Goal: Information Seeking & Learning: Find specific fact

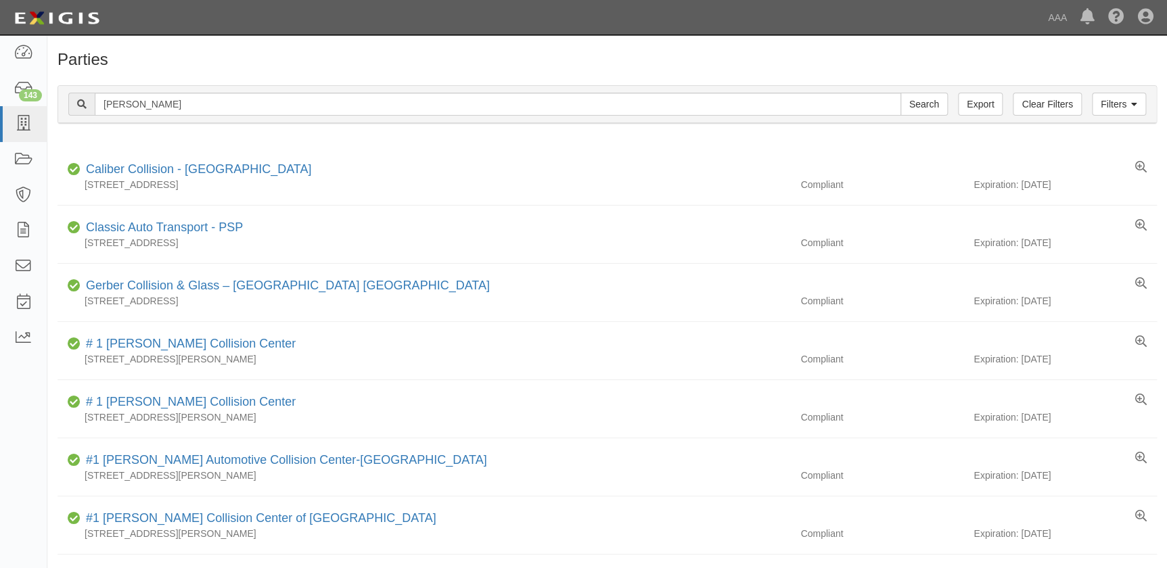
type input "sapaugh"
click at [900, 93] on input "Search" at bounding box center [923, 104] width 47 height 23
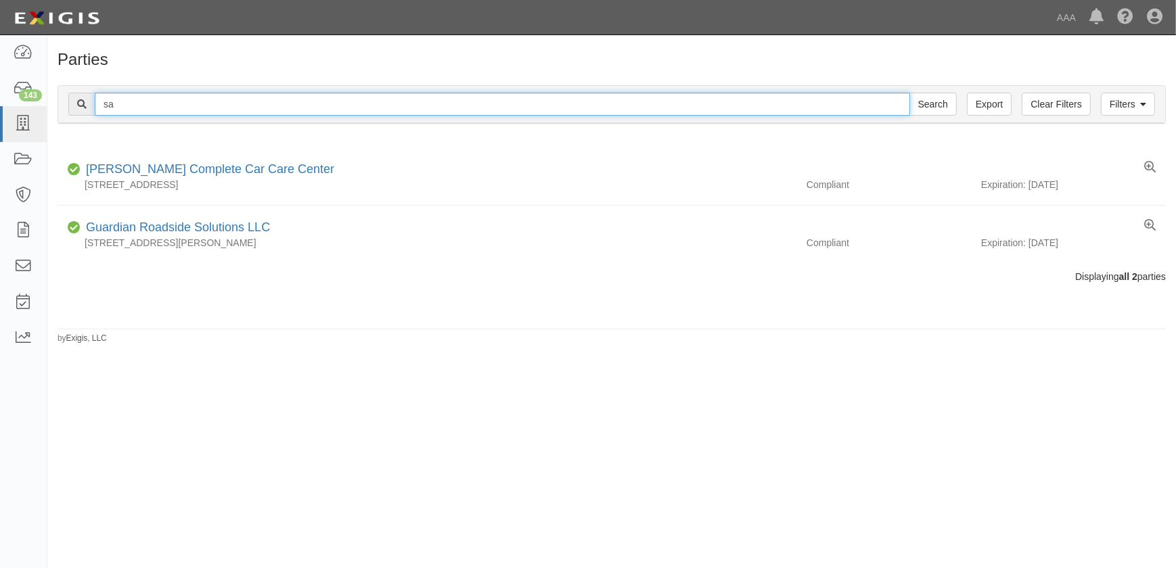
type input "s"
type input "kenny"
click at [909, 93] on input "Search" at bounding box center [932, 104] width 47 height 23
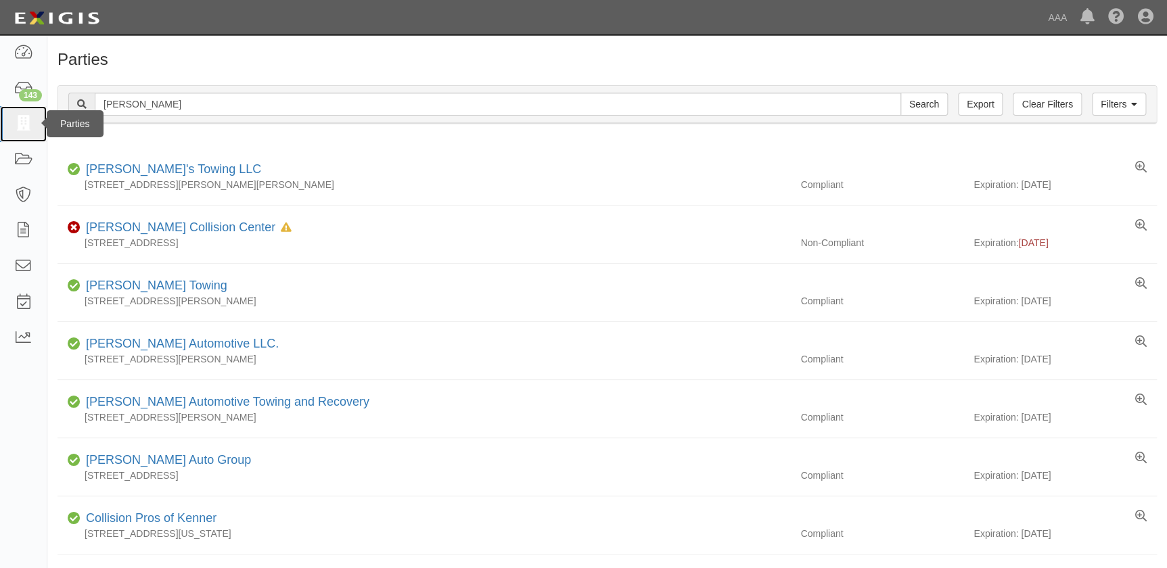
click at [27, 126] on icon at bounding box center [23, 124] width 19 height 16
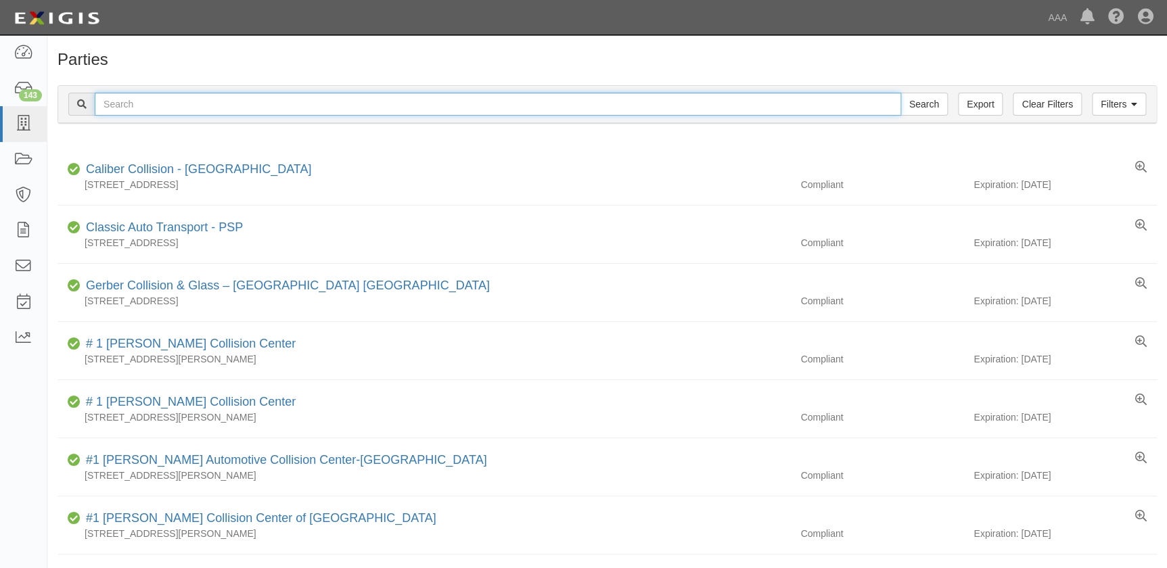
click at [160, 110] on input "text" at bounding box center [498, 104] width 806 height 23
type input "chrisenerry"
click at [900, 93] on input "Search" at bounding box center [923, 104] width 47 height 23
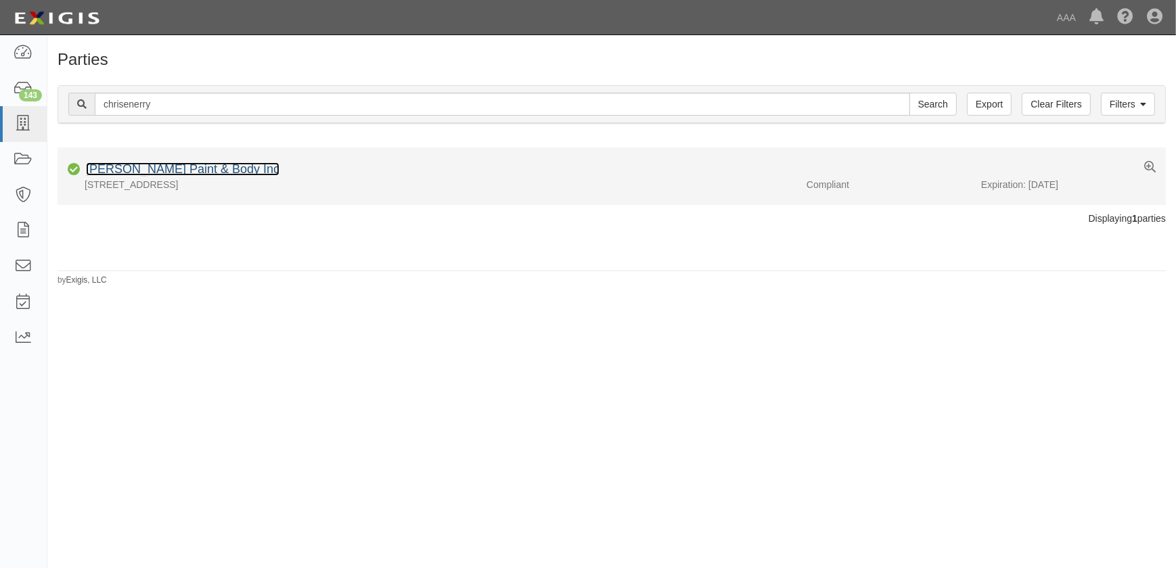
click at [156, 165] on link "Chrisenberry Paint & Body Inc" at bounding box center [182, 169] width 193 height 14
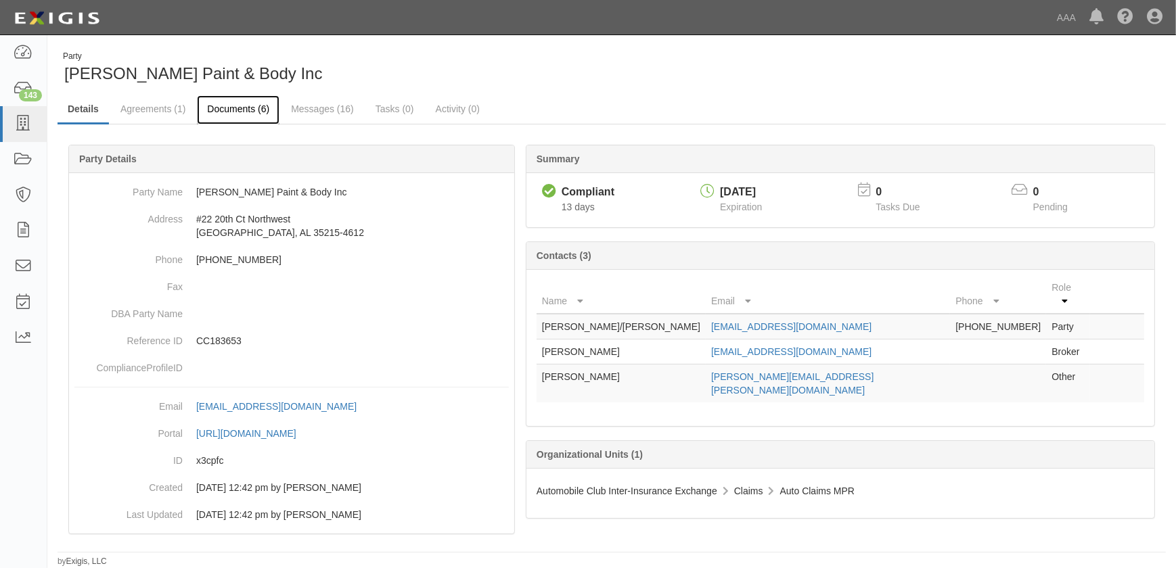
click at [243, 114] on link "Documents (6)" at bounding box center [238, 109] width 83 height 29
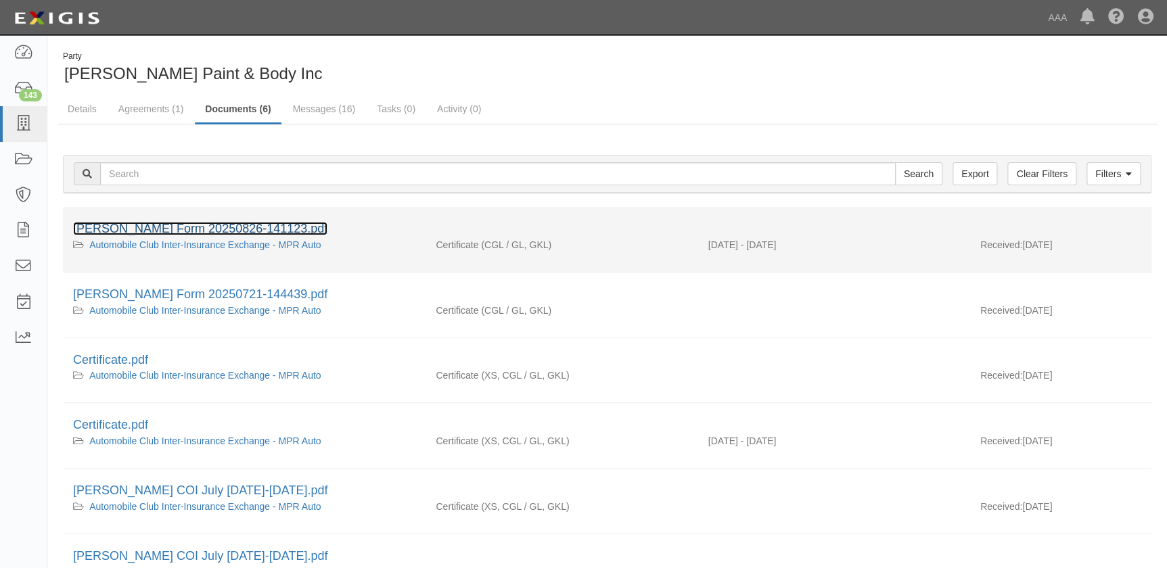
click at [221, 228] on link "[PERSON_NAME] Form 20250826-141123.pdf" at bounding box center [200, 229] width 254 height 14
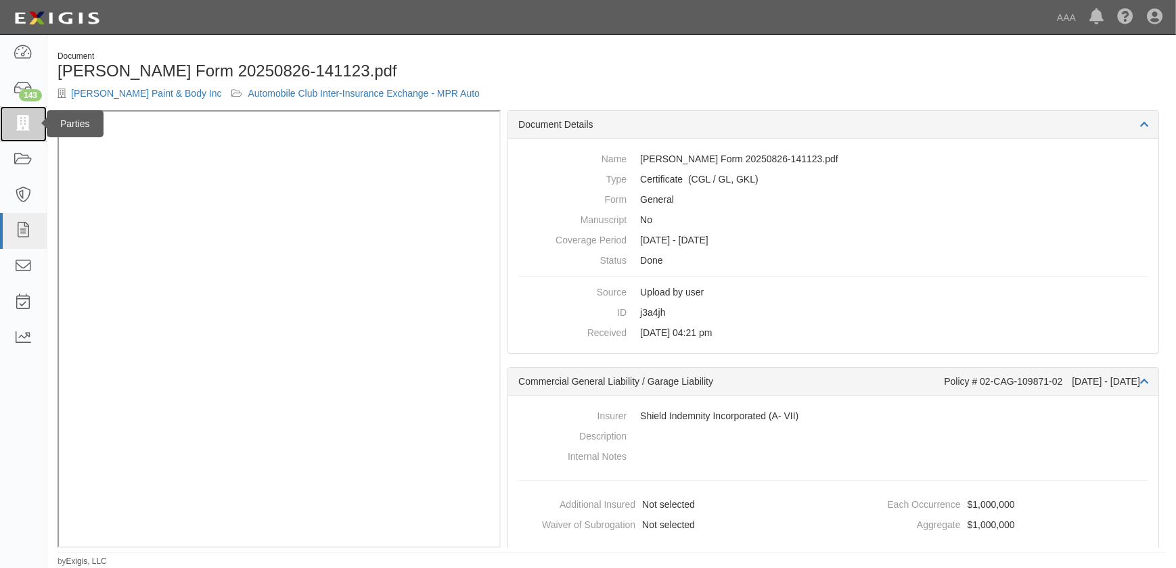
click at [20, 122] on icon at bounding box center [23, 124] width 19 height 16
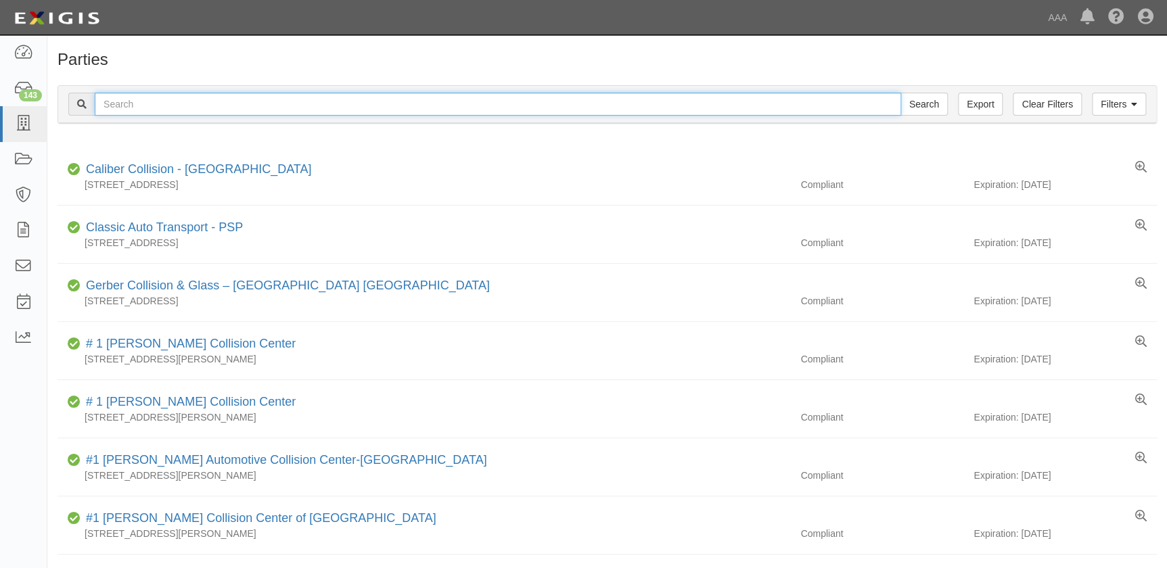
click at [166, 99] on input "text" at bounding box center [498, 104] width 806 height 23
type input "us auto"
click at [900, 93] on input "Search" at bounding box center [923, 104] width 47 height 23
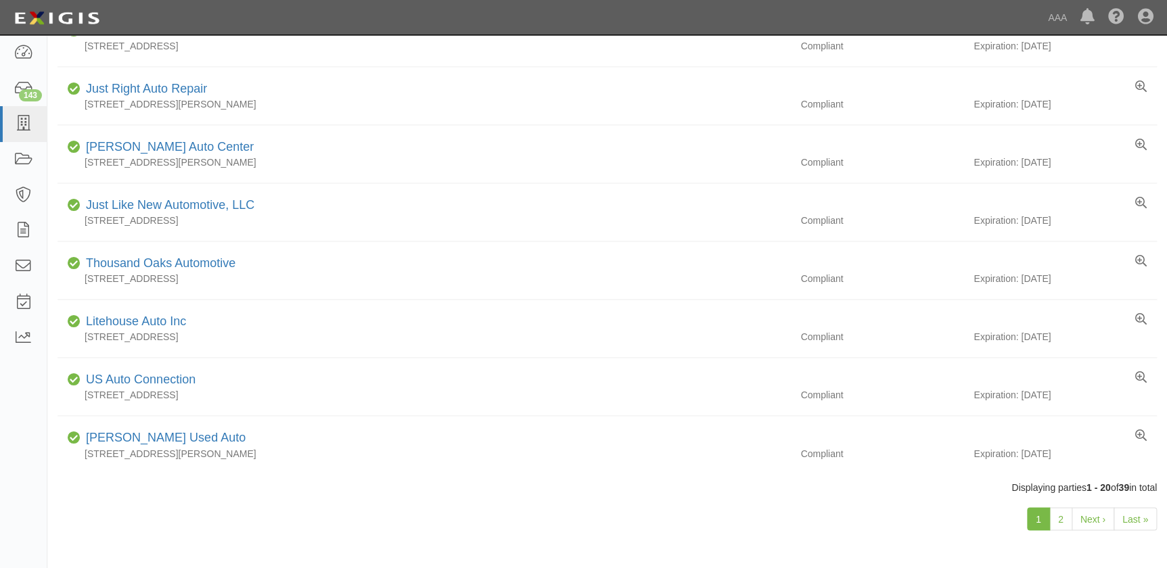
scroll to position [861, 0]
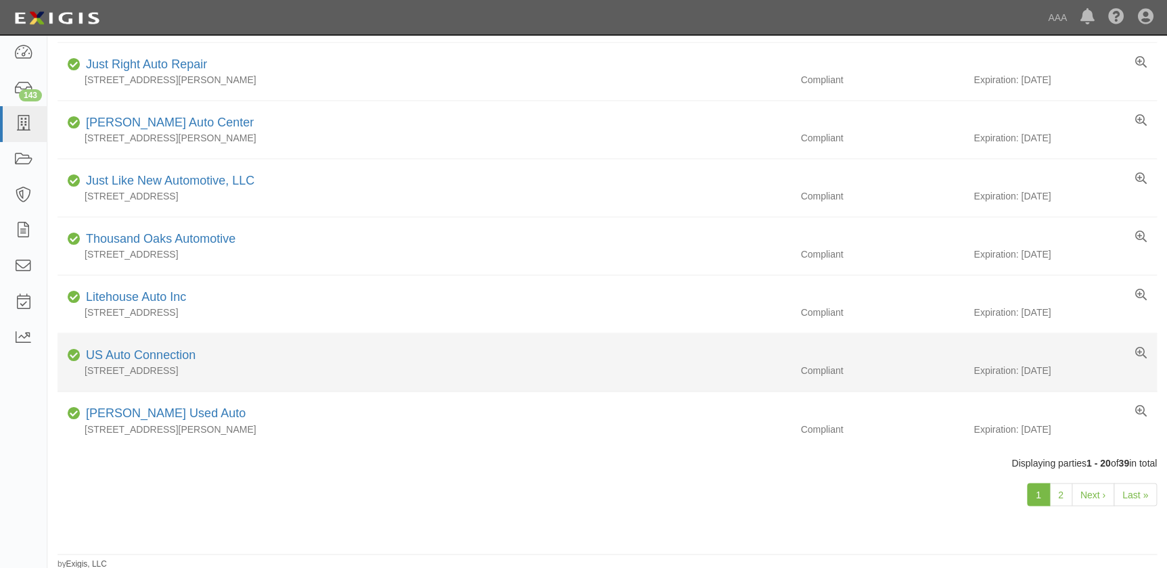
click at [176, 347] on div "US Auto Connection" at bounding box center [137, 356] width 115 height 18
click at [174, 354] on link "US Auto Connection" at bounding box center [141, 355] width 110 height 14
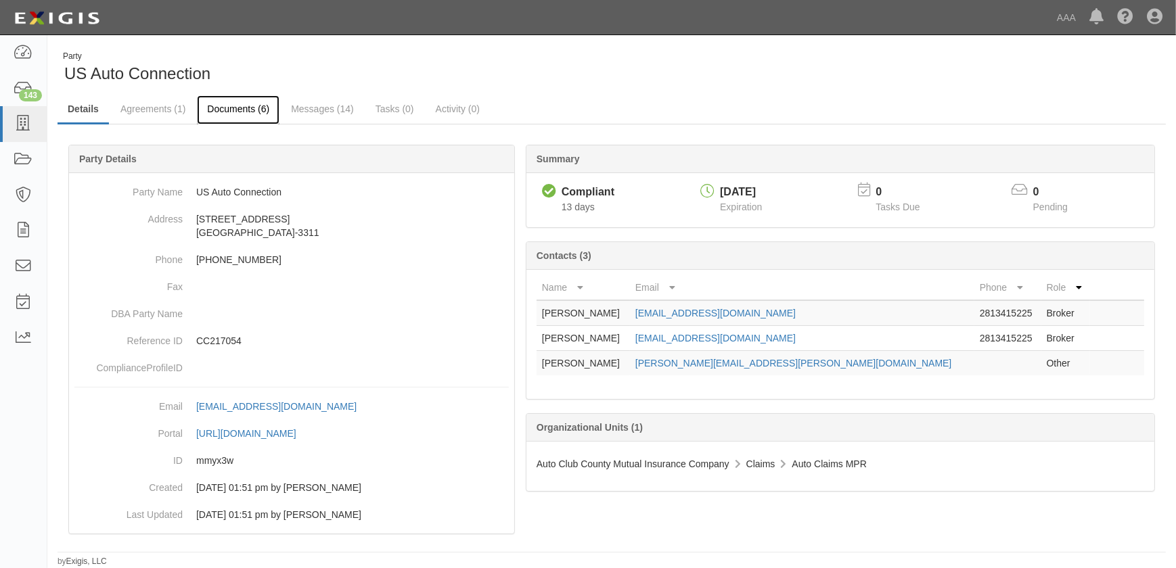
click at [239, 113] on link "Documents (6)" at bounding box center [238, 109] width 83 height 29
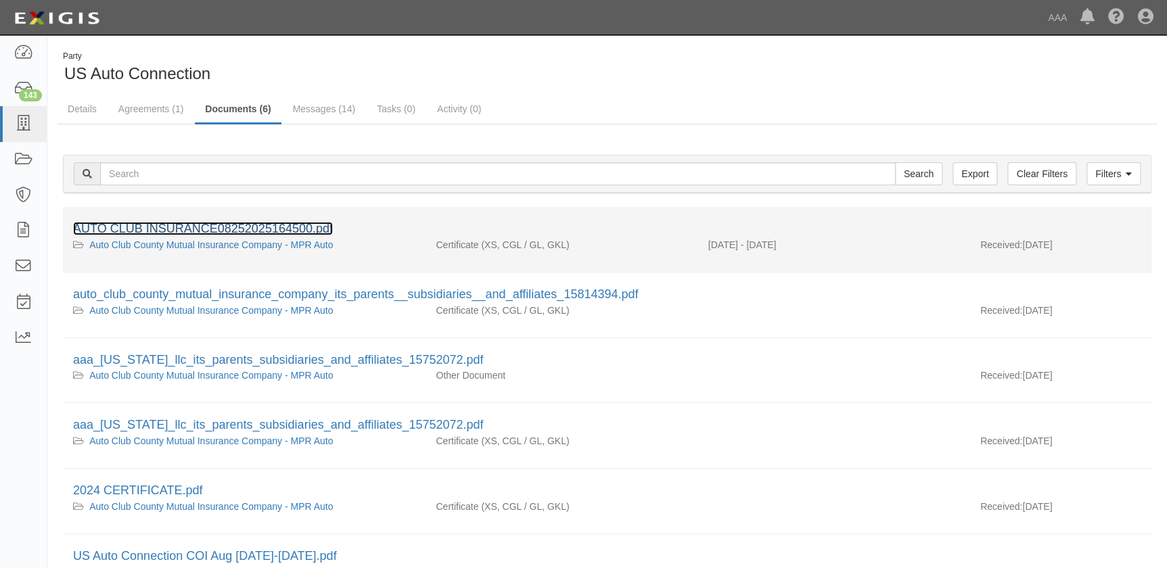
click at [223, 231] on link "AUTO CLUB INSURANCE08252025164500.pdf" at bounding box center [203, 229] width 260 height 14
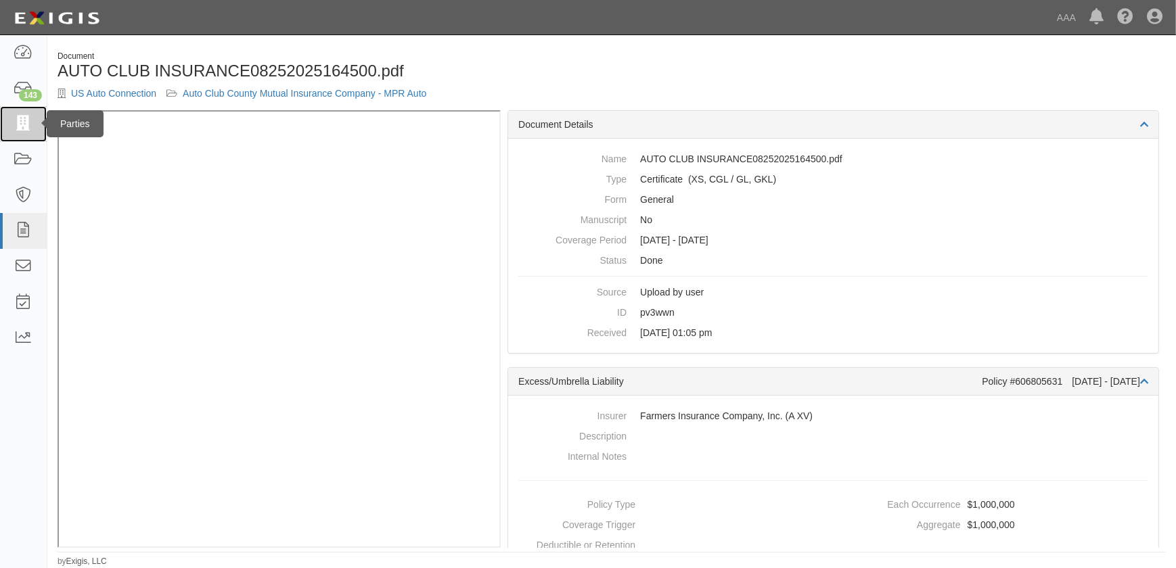
click at [20, 130] on icon at bounding box center [23, 124] width 19 height 16
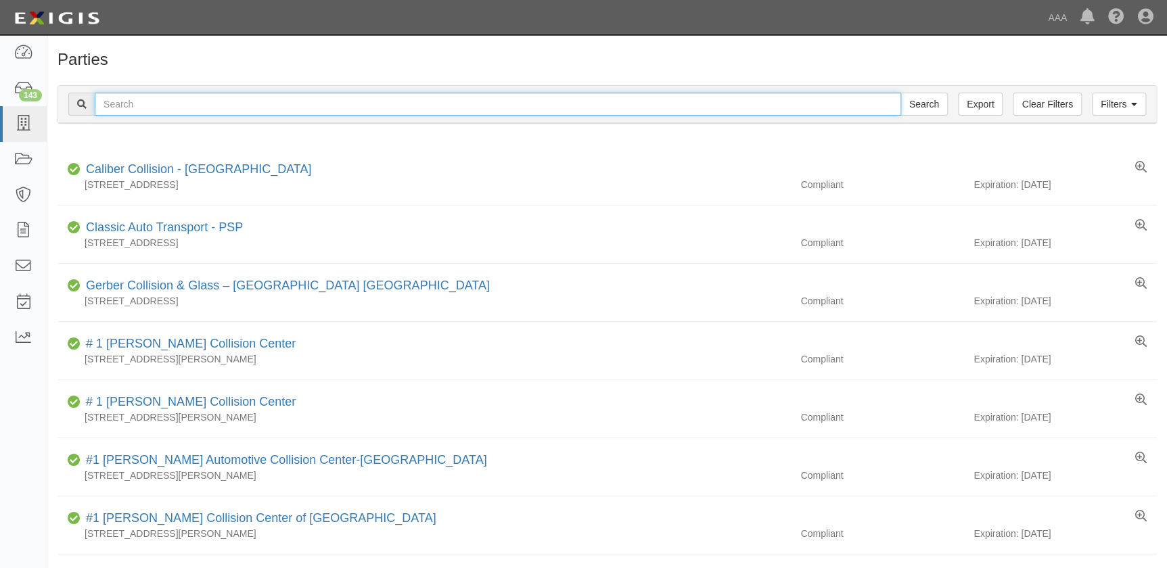
click at [145, 105] on input "text" at bounding box center [498, 104] width 806 height 23
type input "gerber"
click at [900, 93] on input "Search" at bounding box center [923, 104] width 47 height 23
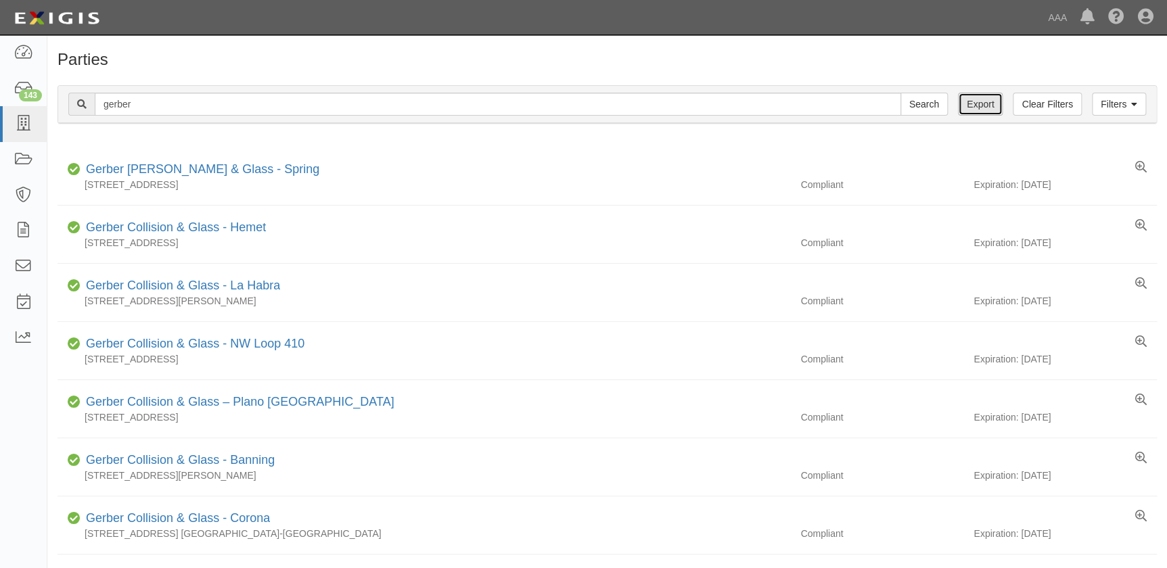
click at [978, 108] on link "Export" at bounding box center [980, 104] width 45 height 23
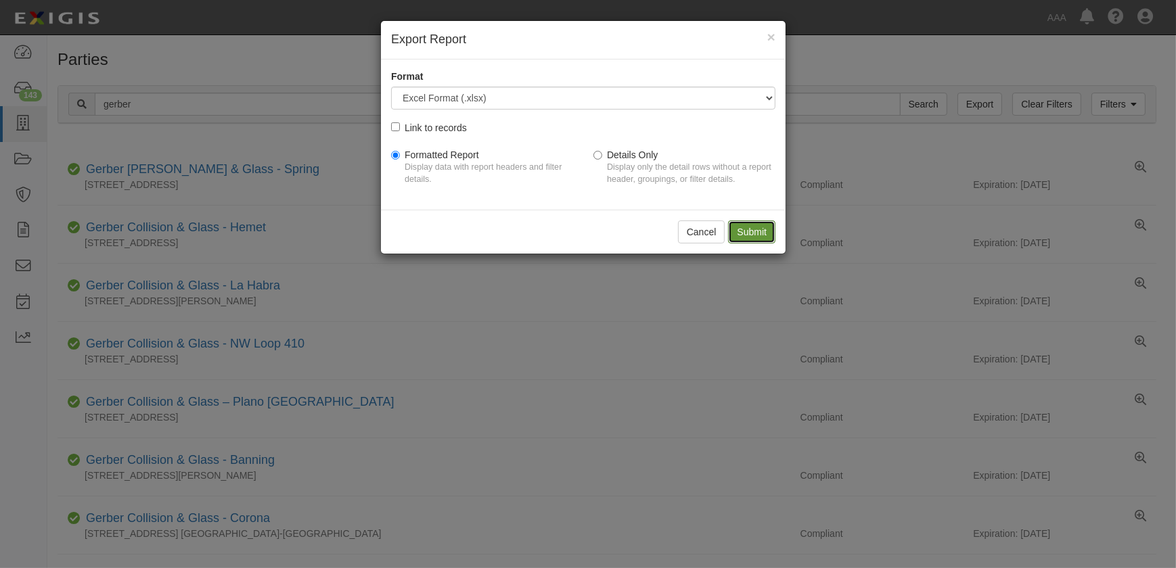
click at [758, 227] on input "Submit" at bounding box center [751, 232] width 47 height 23
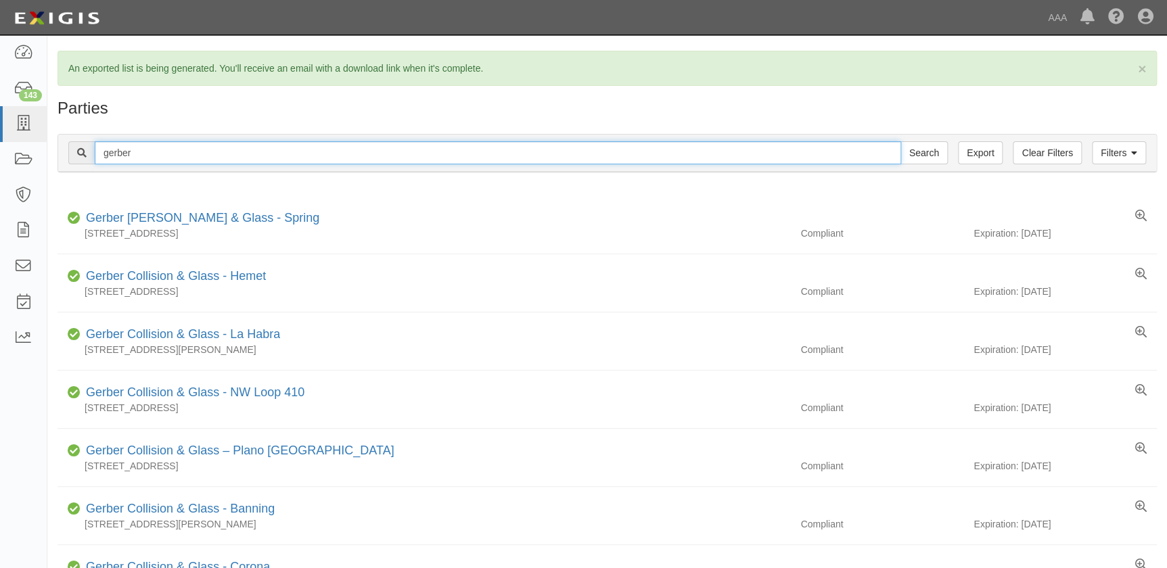
click at [154, 149] on input "gerber" at bounding box center [498, 152] width 806 height 23
type input "gerberchseapeake"
click at [900, 141] on input "Search" at bounding box center [923, 152] width 47 height 23
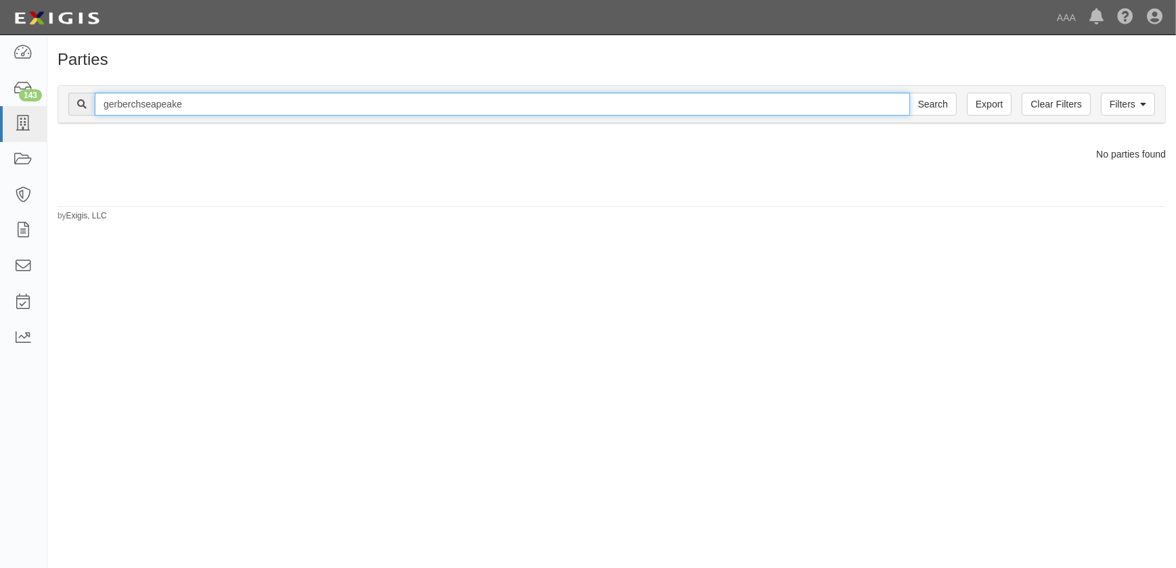
click at [131, 108] on input "gerberchseapeake" at bounding box center [502, 104] width 815 height 23
type input "gerber chseapeake"
click at [909, 93] on input "Search" at bounding box center [932, 104] width 47 height 23
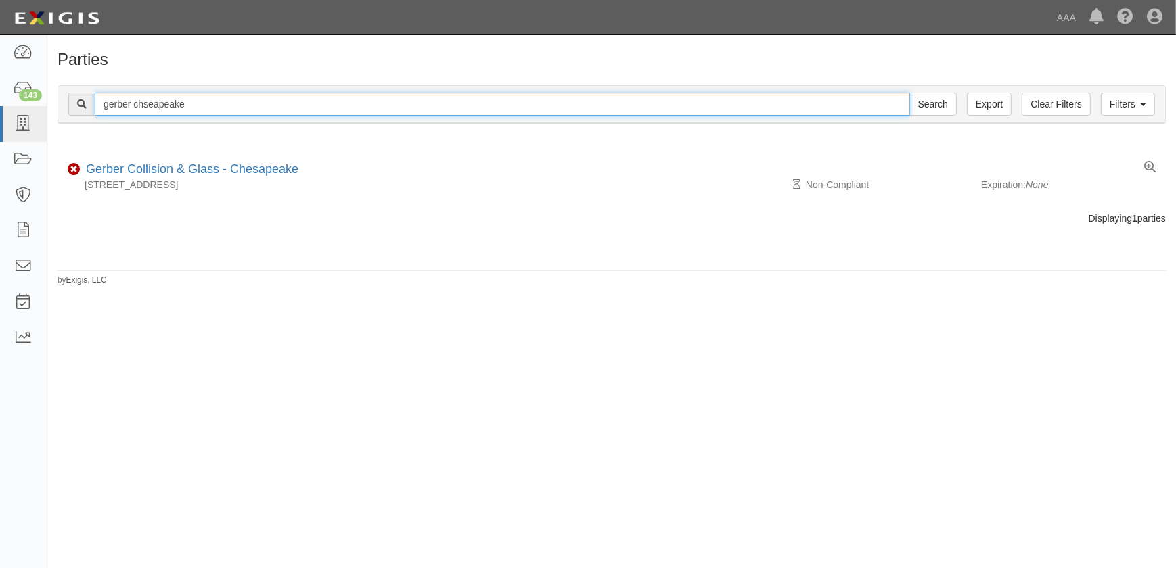
drag, startPoint x: 191, startPoint y: 103, endPoint x: 135, endPoint y: 103, distance: 56.1
click at [135, 103] on input "gerber chseapeake" at bounding box center [502, 104] width 815 height 23
type input "gerber escondido"
click at [909, 93] on input "Search" at bounding box center [932, 104] width 47 height 23
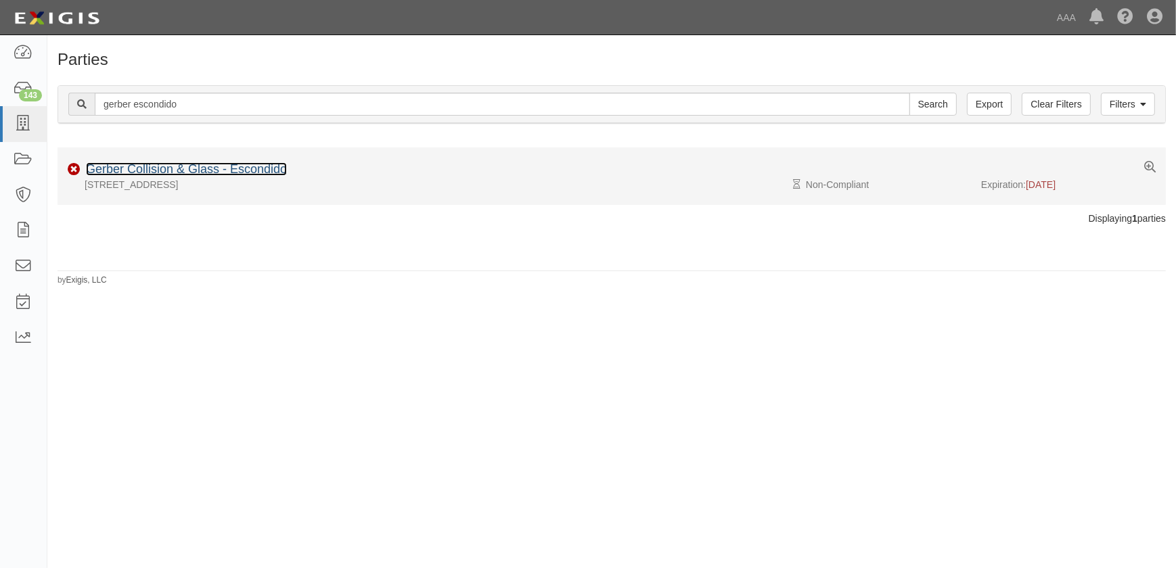
click at [175, 164] on link "Gerber Collision & Glass - Escondido" at bounding box center [186, 169] width 201 height 14
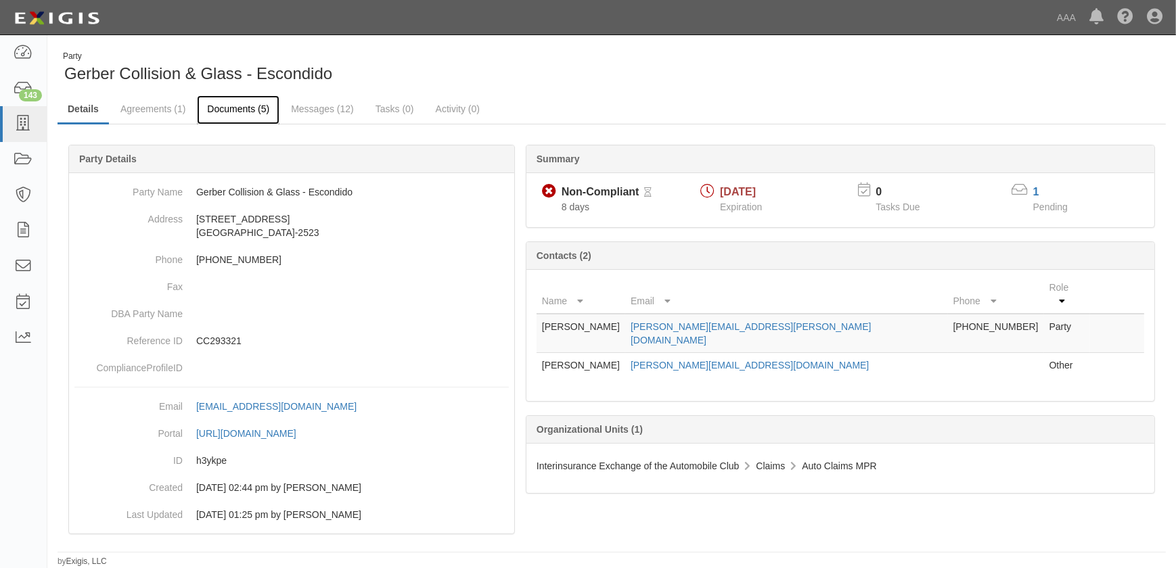
click at [218, 112] on link "Documents (5)" at bounding box center [238, 109] width 83 height 29
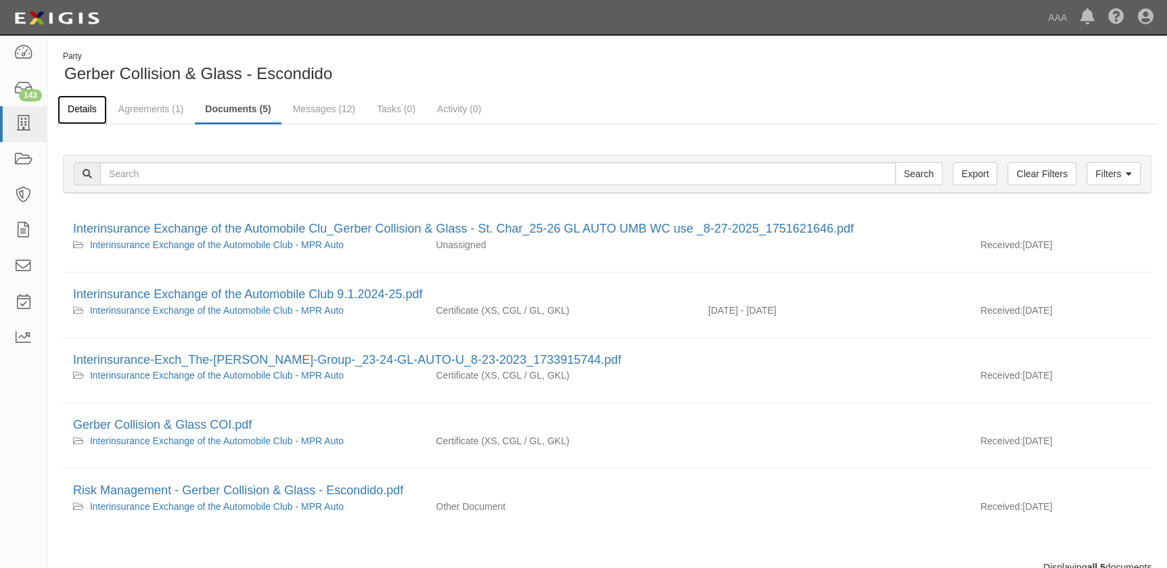
click at [82, 105] on link "Details" at bounding box center [81, 109] width 49 height 29
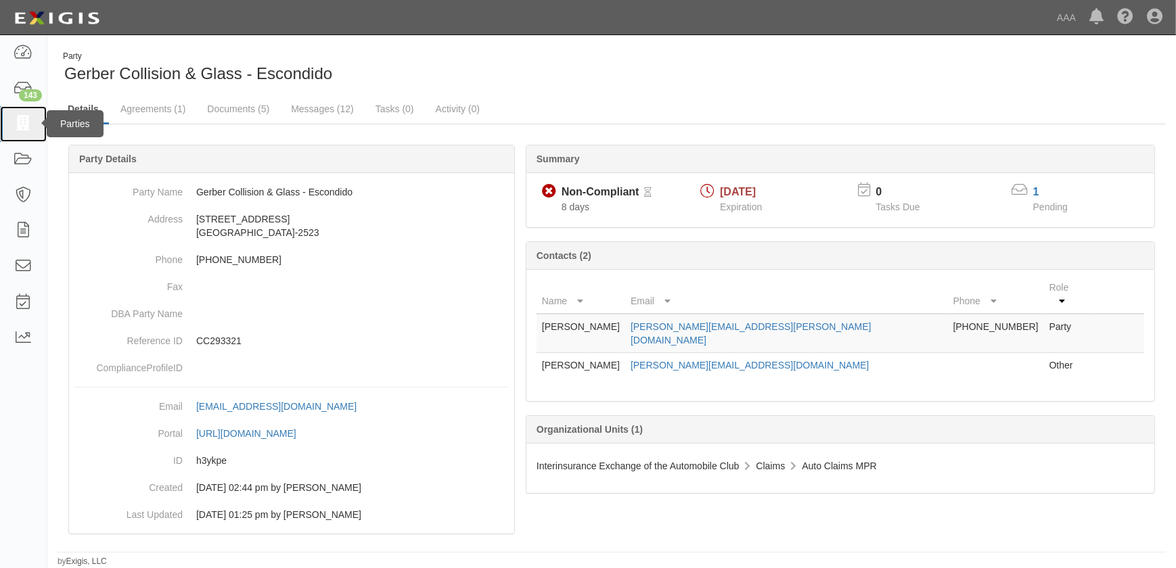
click at [29, 125] on icon at bounding box center [23, 124] width 19 height 16
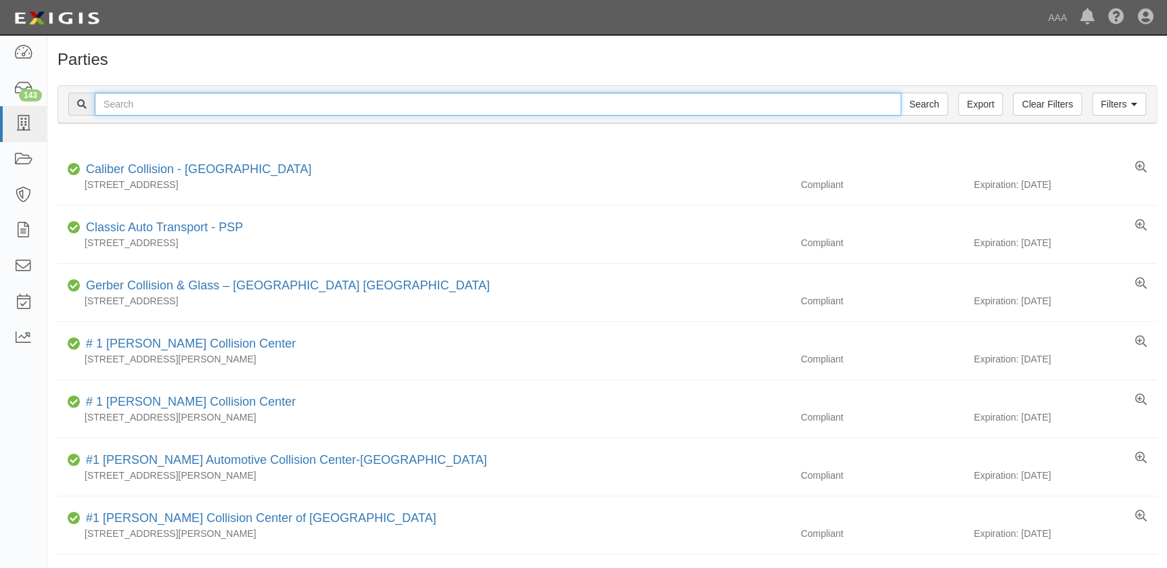
click at [146, 108] on input "text" at bounding box center [498, 104] width 806 height 23
type input "gerber moreno valley"
click at [900, 93] on input "Search" at bounding box center [923, 104] width 47 height 23
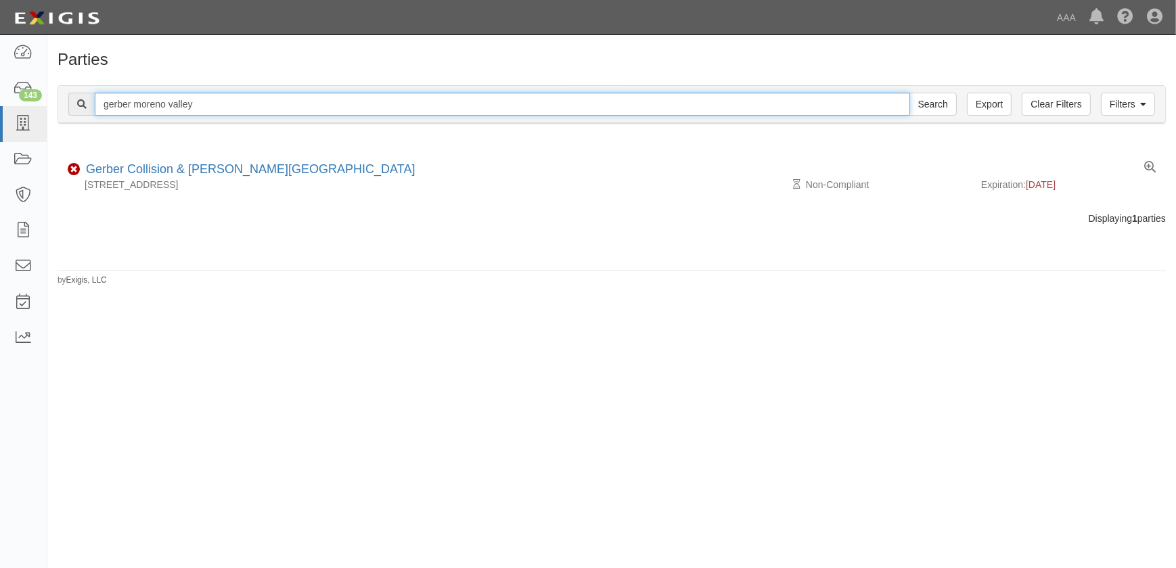
click at [202, 103] on input "gerber moreno valley" at bounding box center [502, 104] width 815 height 23
type input "gerber murrieta"
click at [909, 93] on input "Search" at bounding box center [932, 104] width 47 height 23
drag, startPoint x: 176, startPoint y: 104, endPoint x: 62, endPoint y: 107, distance: 113.7
click at [62, 107] on div "Filters Clear Filters Export gerber murrieta Search Filters" at bounding box center [611, 104] width 1107 height 37
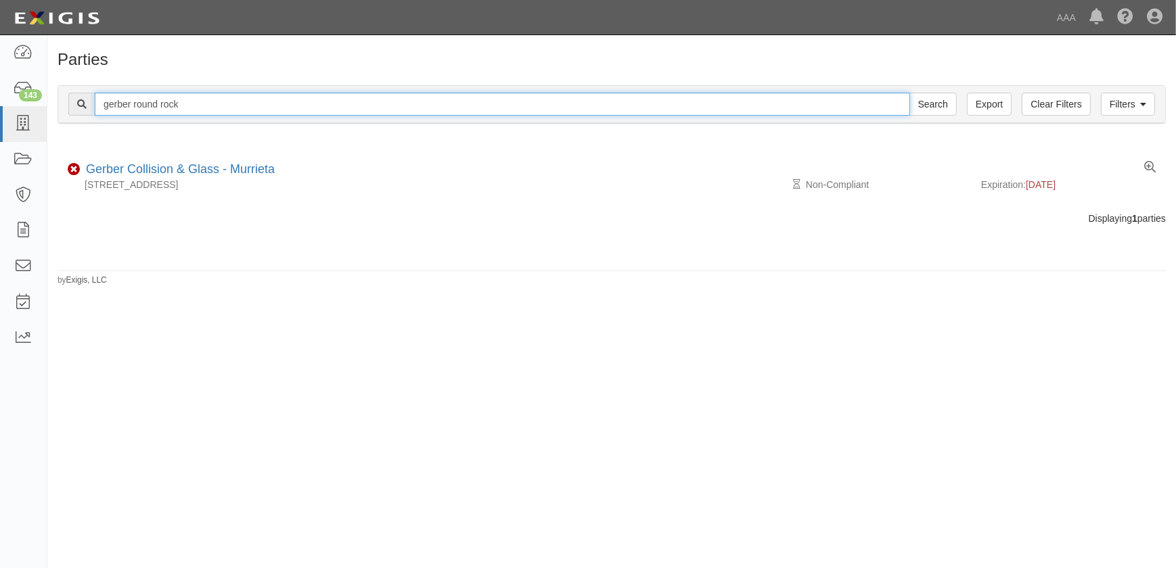
type input "gerber round rock"
click at [909, 93] on input "Search" at bounding box center [932, 104] width 47 height 23
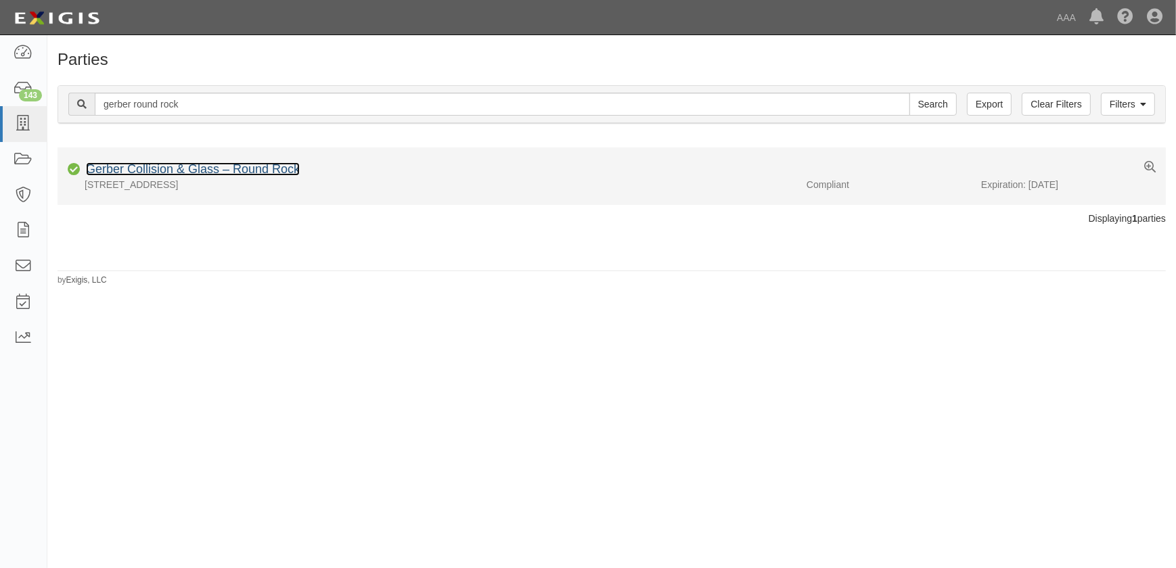
click at [159, 166] on link "Gerber Collision & Glass – Round Rock" at bounding box center [193, 169] width 214 height 14
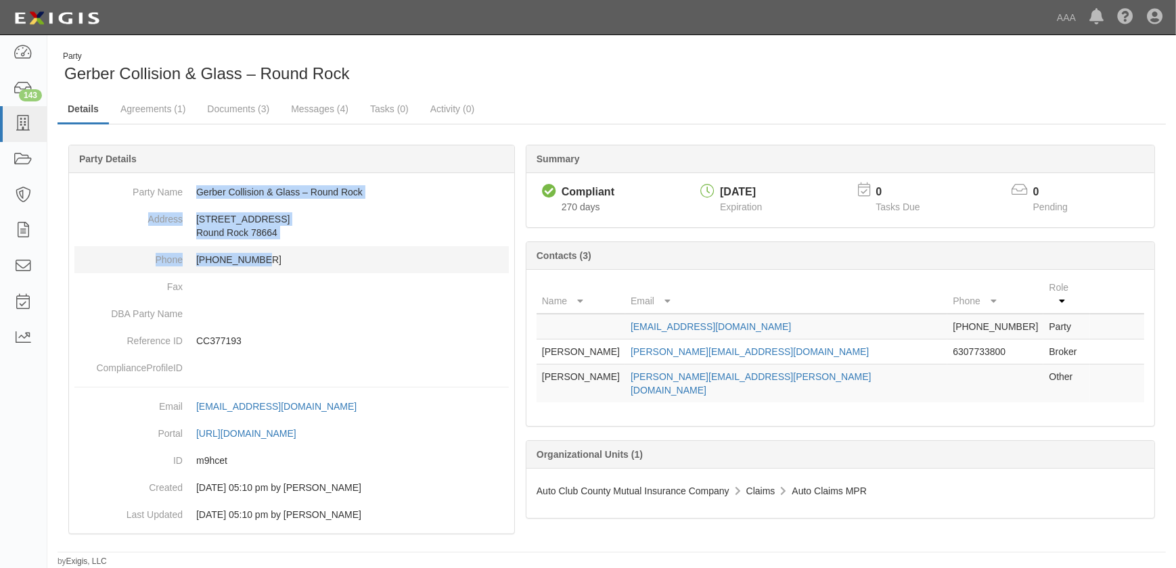
drag, startPoint x: 193, startPoint y: 191, endPoint x: 277, endPoint y: 258, distance: 107.3
click at [277, 258] on dl "Party Name Gerber Collision & Glass – Round Rock Address [STREET_ADDRESS] Phone…" at bounding box center [291, 280] width 434 height 203
copy dl "Gerber Collision & Glass – Round Rock Address [STREET_ADDRESS] Phone [PHONE_NUM…"
click at [303, 271] on dd "[PHONE_NUMBER]" at bounding box center [291, 259] width 434 height 27
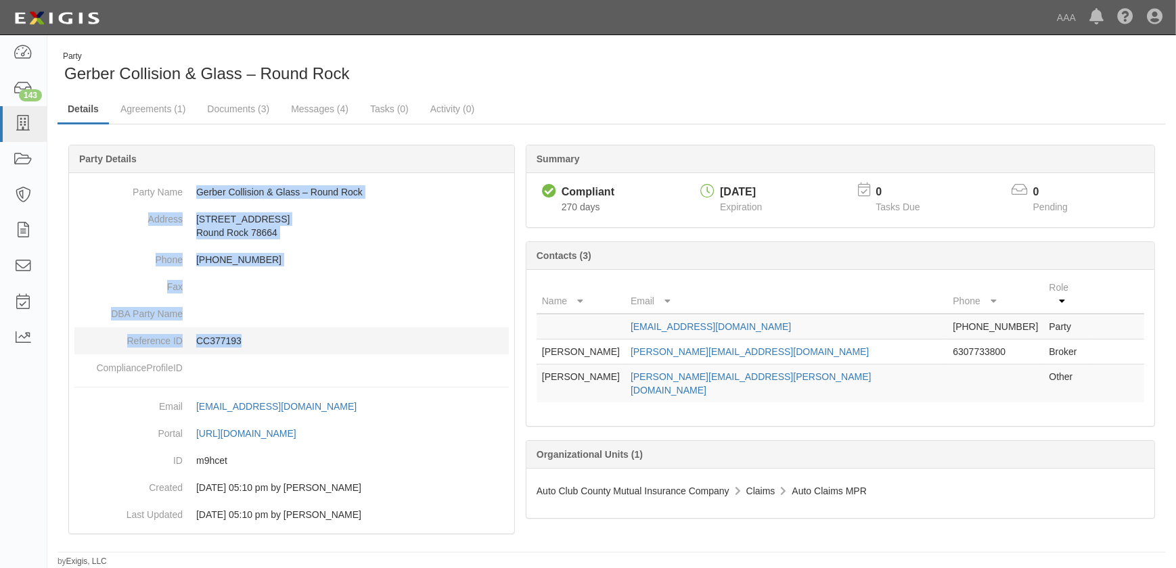
drag, startPoint x: 209, startPoint y: 197, endPoint x: 300, endPoint y: 334, distance: 164.5
click at [300, 334] on dl "Party Name Gerber Collision & Glass – Round Rock Address [STREET_ADDRESS] Phone…" at bounding box center [291, 280] width 434 height 203
copy dl "Gerber Collision & Glass – Round Rock Address [STREET_ADDRESS] Phone [PHONE_NUM…"
click at [28, 116] on icon at bounding box center [23, 124] width 19 height 16
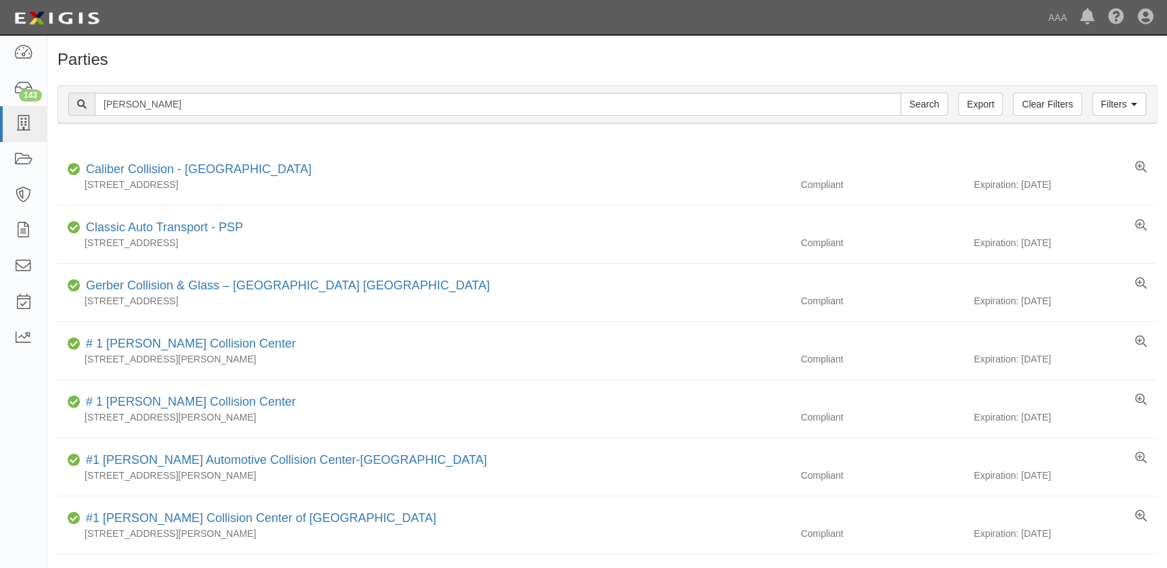
type input "[PERSON_NAME]"
click at [900, 93] on input "Search" at bounding box center [923, 104] width 47 height 23
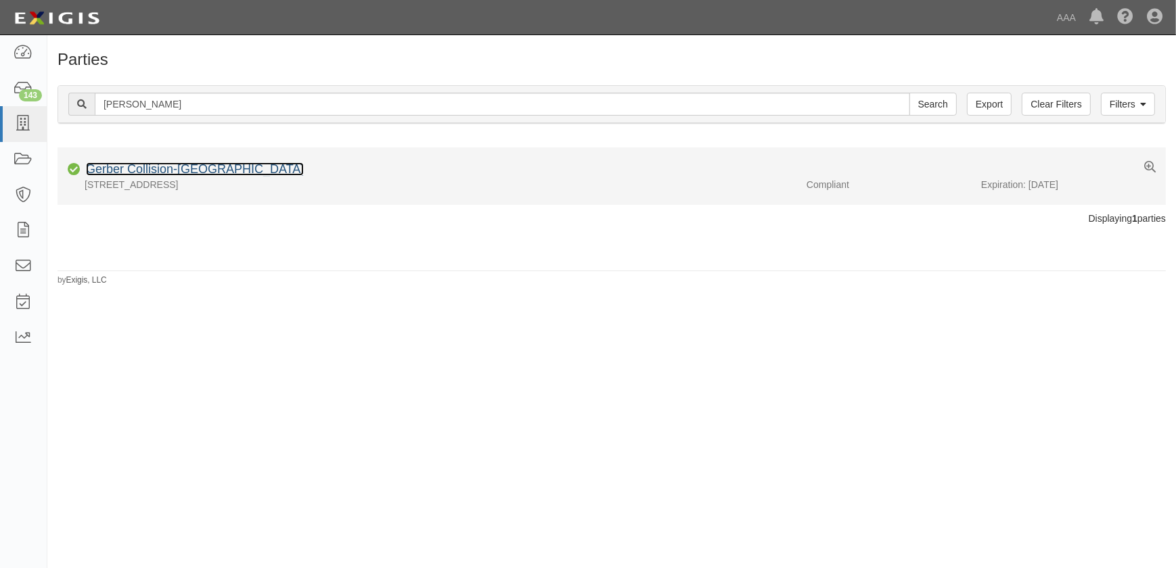
click at [158, 168] on link "Gerber Collision-[GEOGRAPHIC_DATA]" at bounding box center [195, 169] width 218 height 14
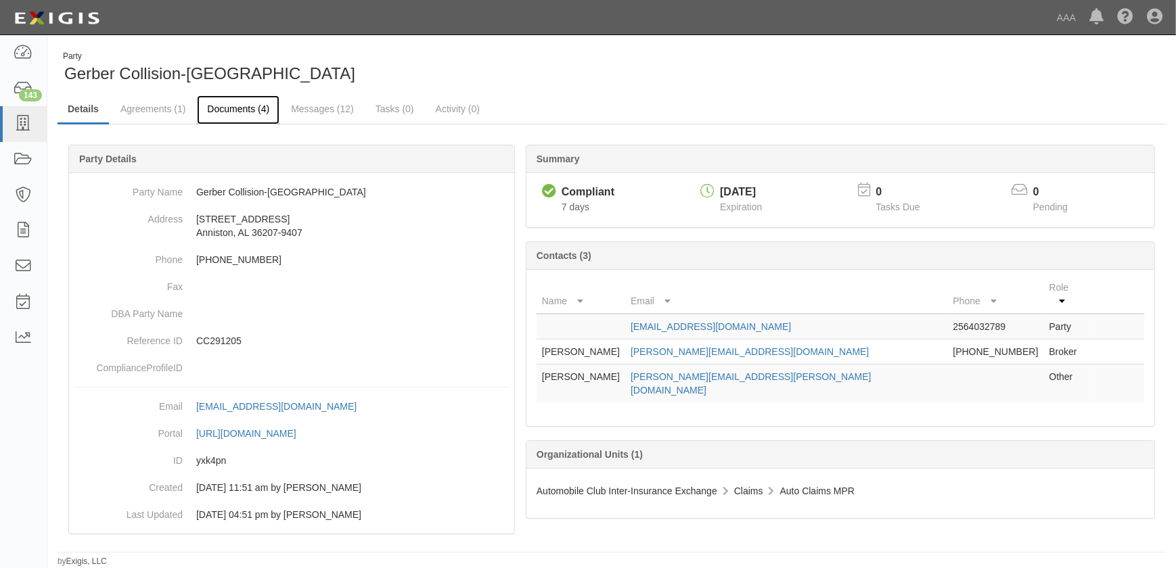
click at [235, 110] on link "Documents (4)" at bounding box center [238, 109] width 83 height 29
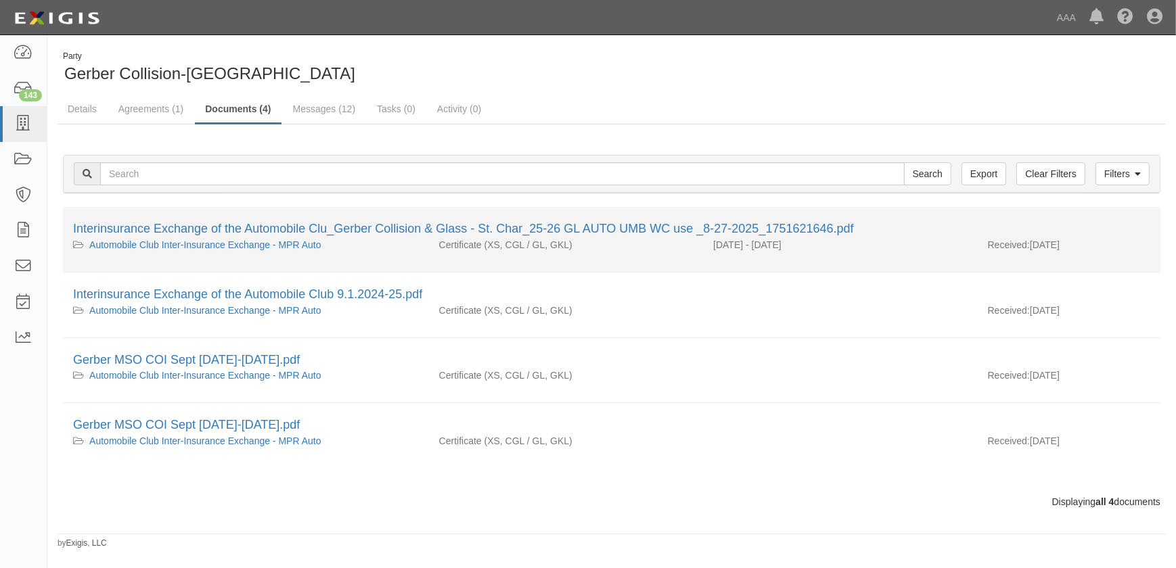
click at [234, 214] on li "Interinsurance Exchange of the Automobile Clu_Gerber Collision & Glass - St. Ch…" at bounding box center [611, 240] width 1097 height 66
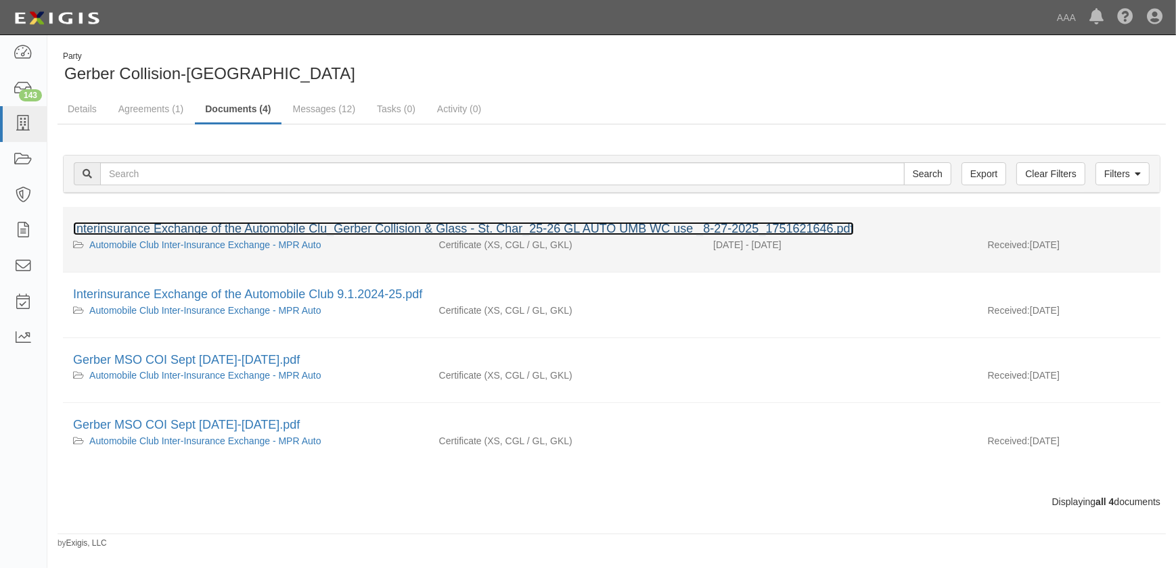
click at [234, 235] on link "Interinsurance Exchange of the Automobile Clu_Gerber Collision & Glass - St. Ch…" at bounding box center [463, 229] width 781 height 14
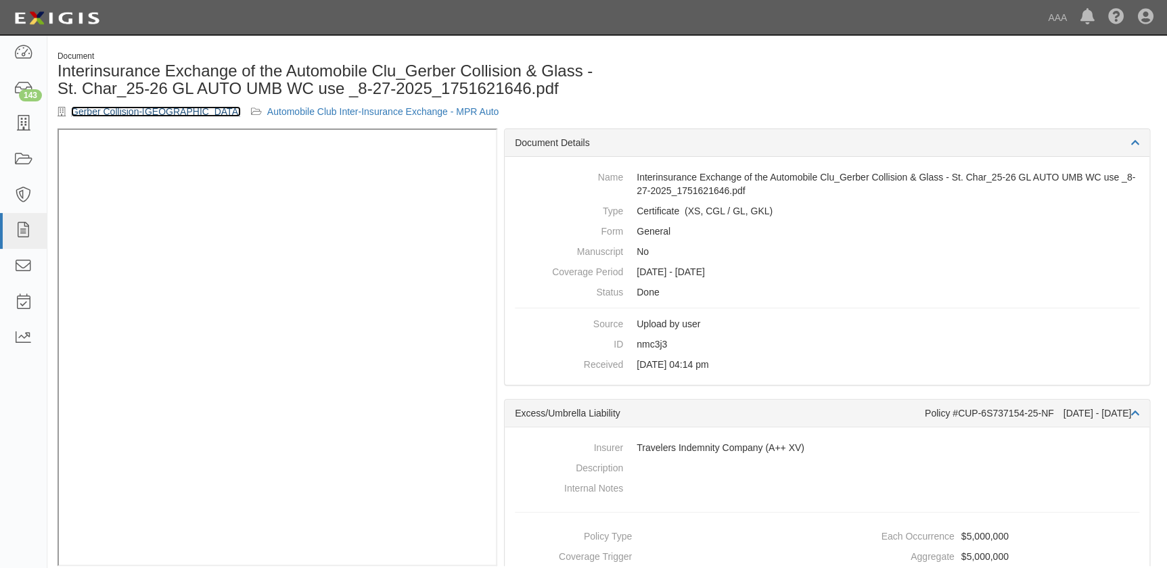
click at [133, 108] on link "Gerber Collision-Anniston" at bounding box center [156, 111] width 170 height 11
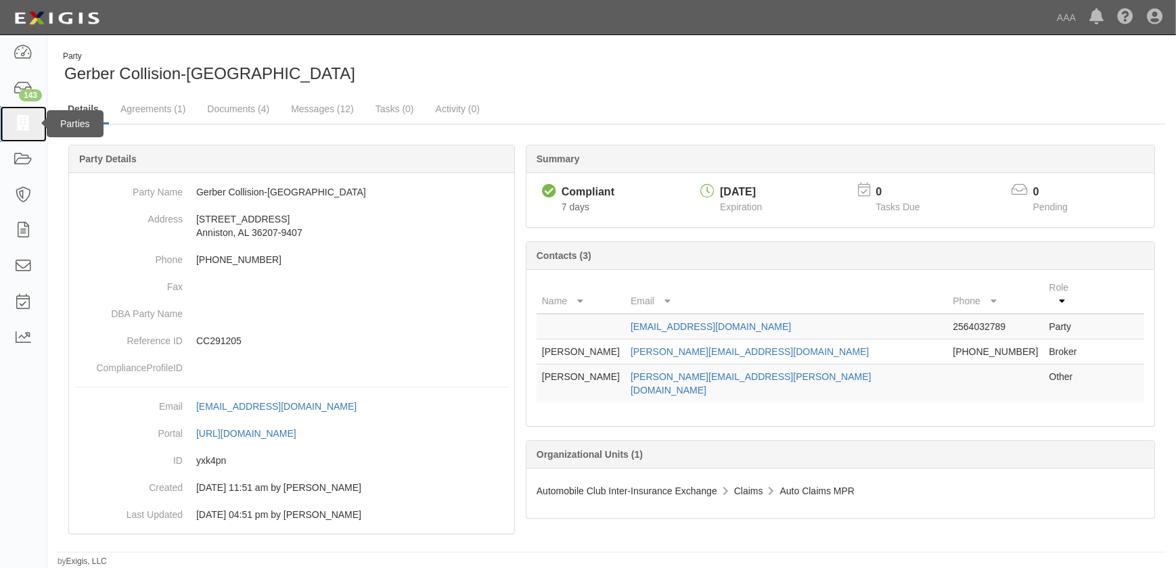
click at [21, 122] on icon at bounding box center [23, 124] width 19 height 16
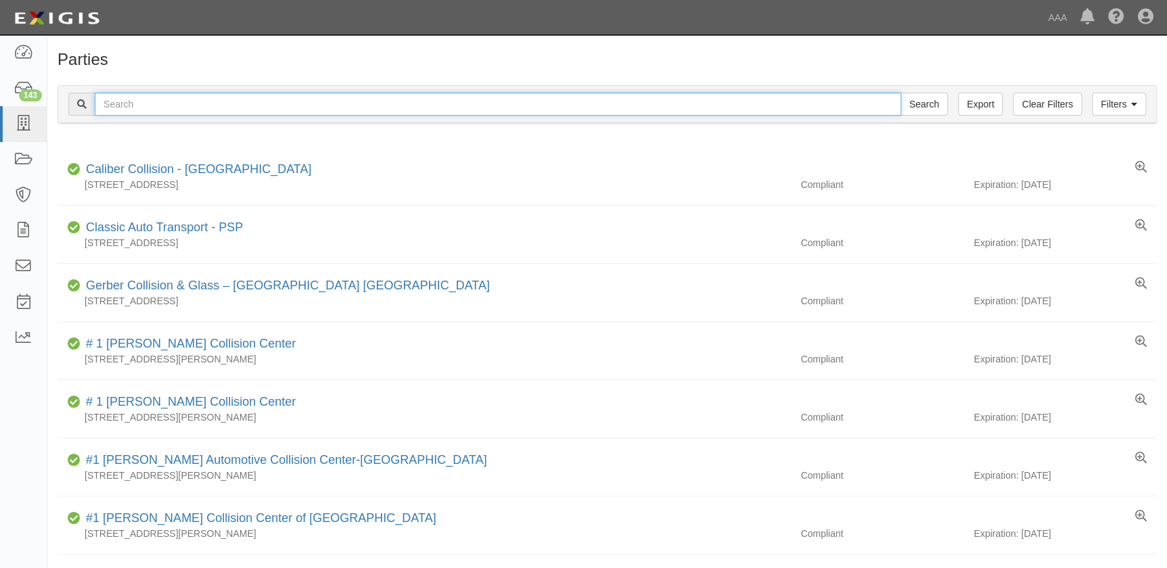
click at [146, 109] on input "text" at bounding box center [498, 104] width 806 height 23
type input "gerber [GEOGRAPHIC_DATA]"
click at [900, 93] on input "Search" at bounding box center [923, 104] width 47 height 23
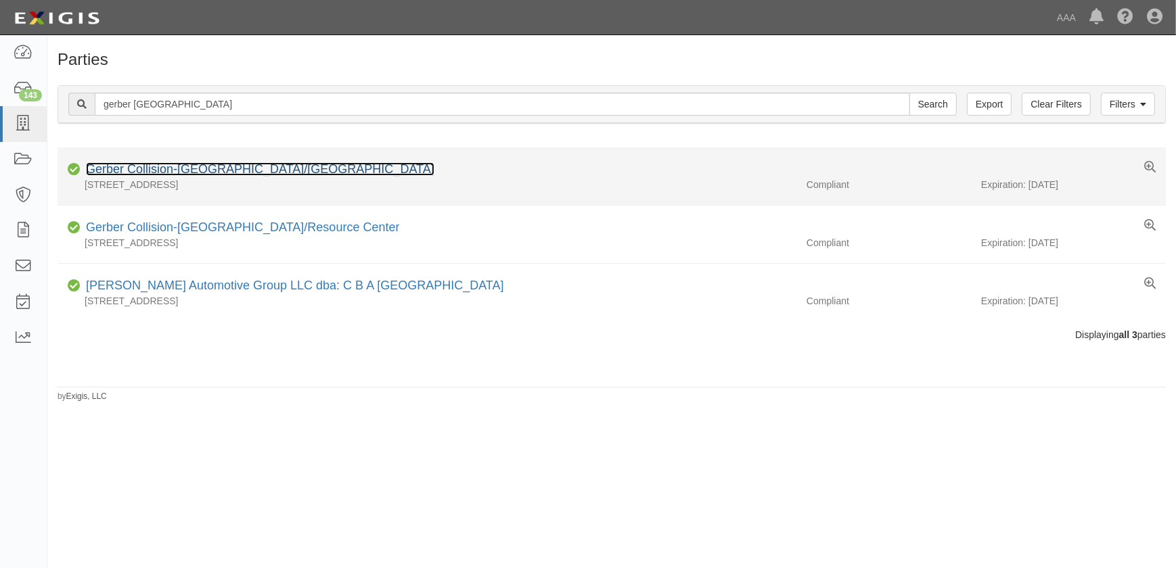
click at [191, 174] on link "Gerber Collision-[GEOGRAPHIC_DATA]/[GEOGRAPHIC_DATA]" at bounding box center [260, 169] width 348 height 14
